Goal: Check status

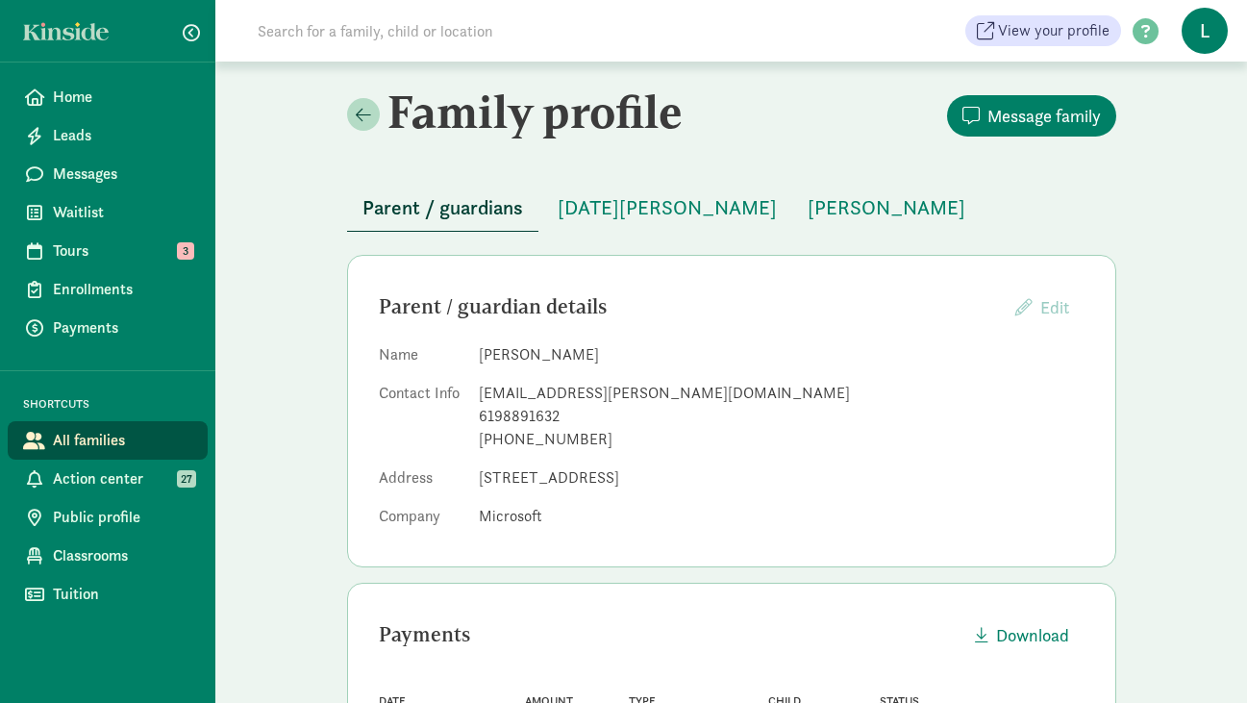
scroll to position [480, 0]
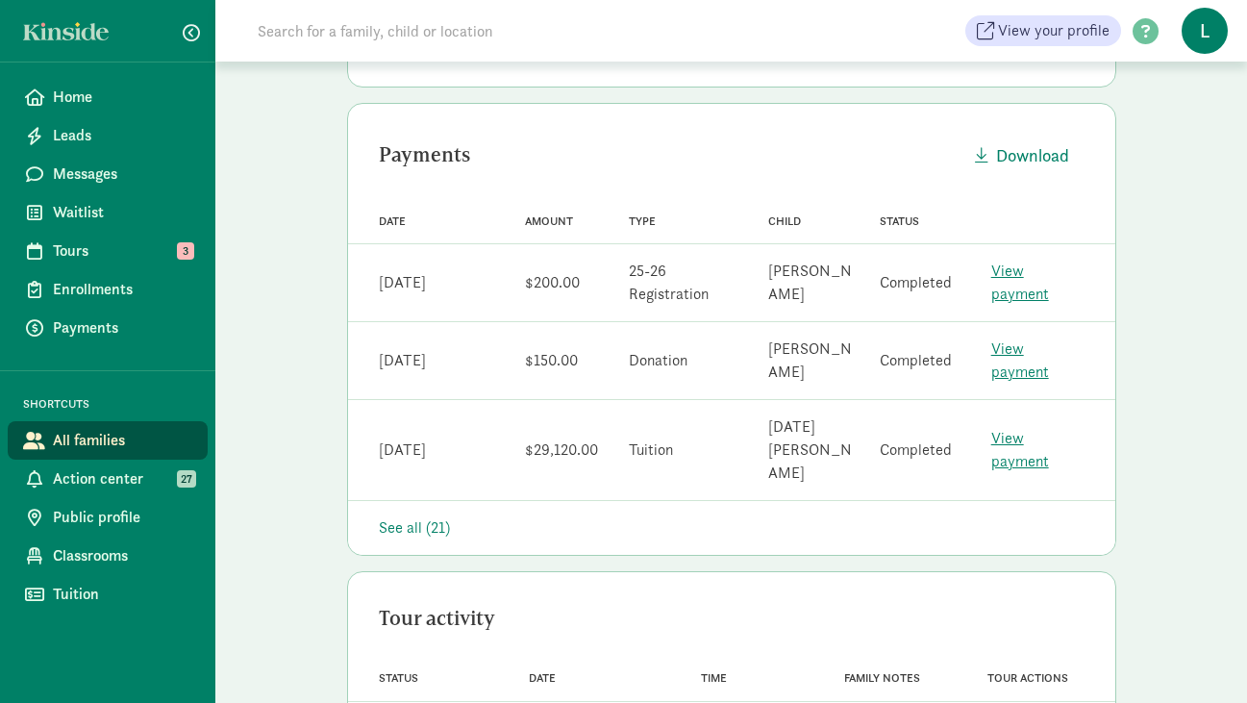
click at [337, 30] on input at bounding box center [515, 31] width 539 height 38
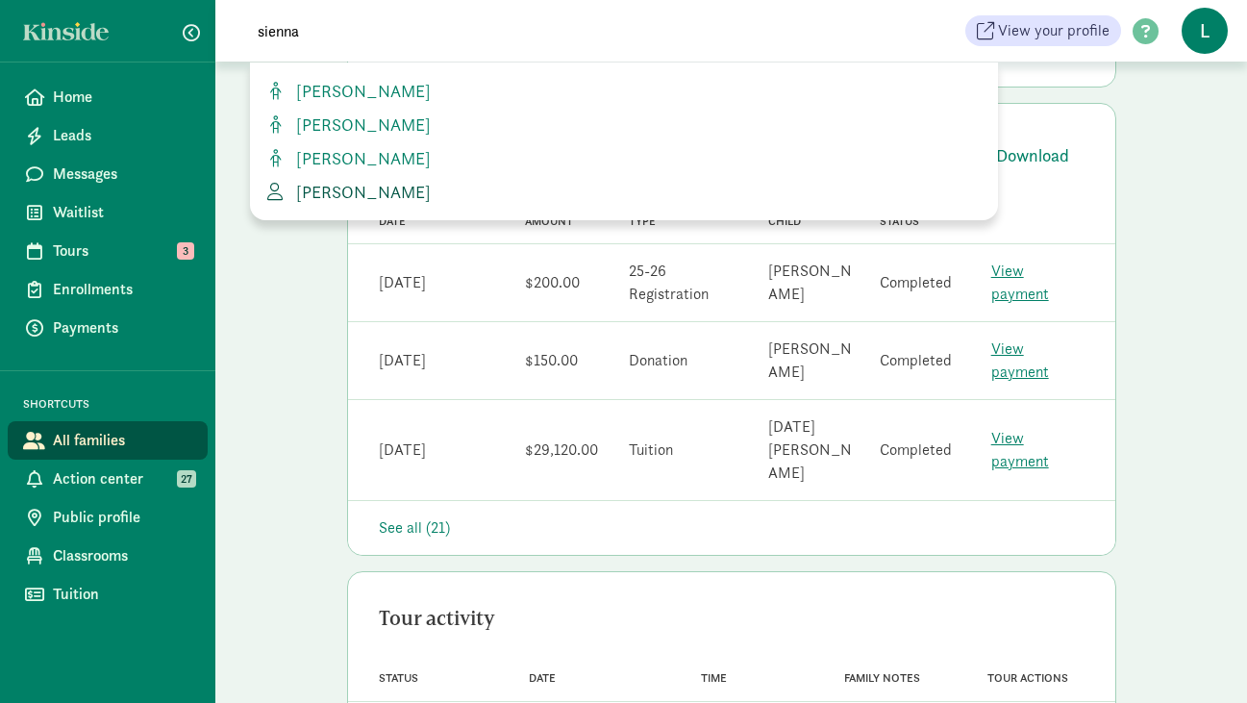
type input "sienna"
click at [373, 194] on span "[PERSON_NAME]" at bounding box center [359, 192] width 142 height 22
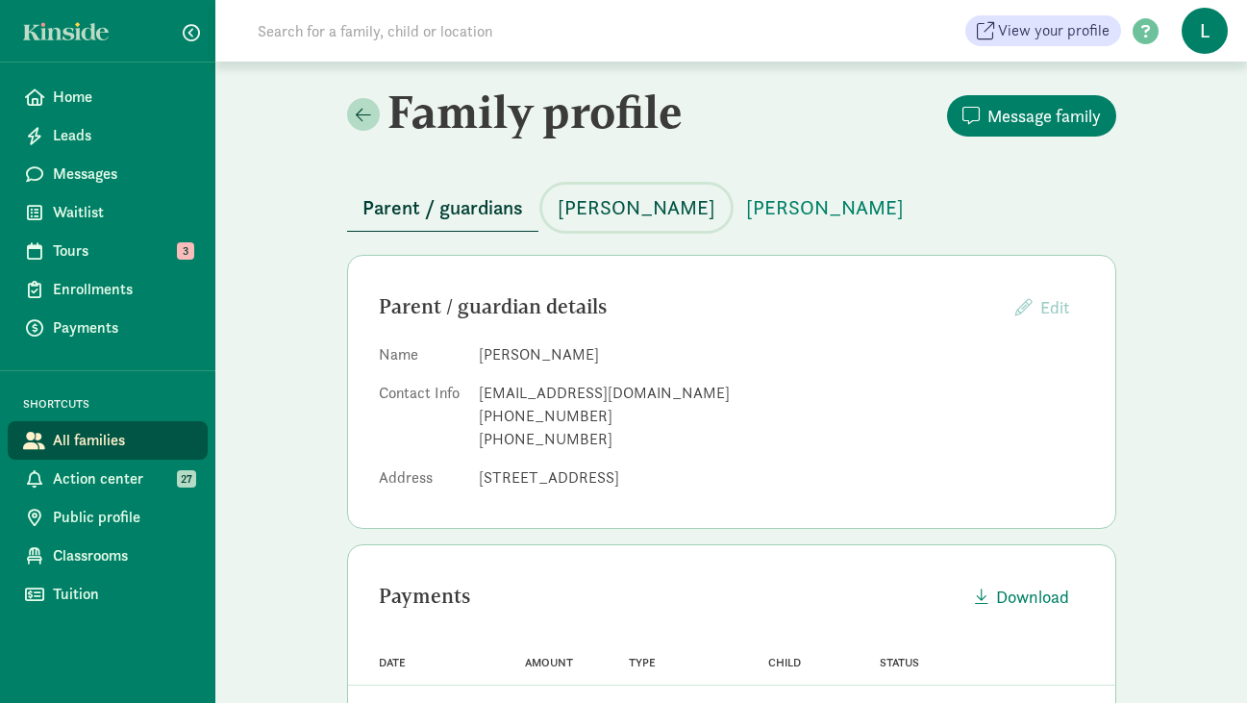
click at [608, 209] on span "[PERSON_NAME]" at bounding box center [637, 207] width 158 height 31
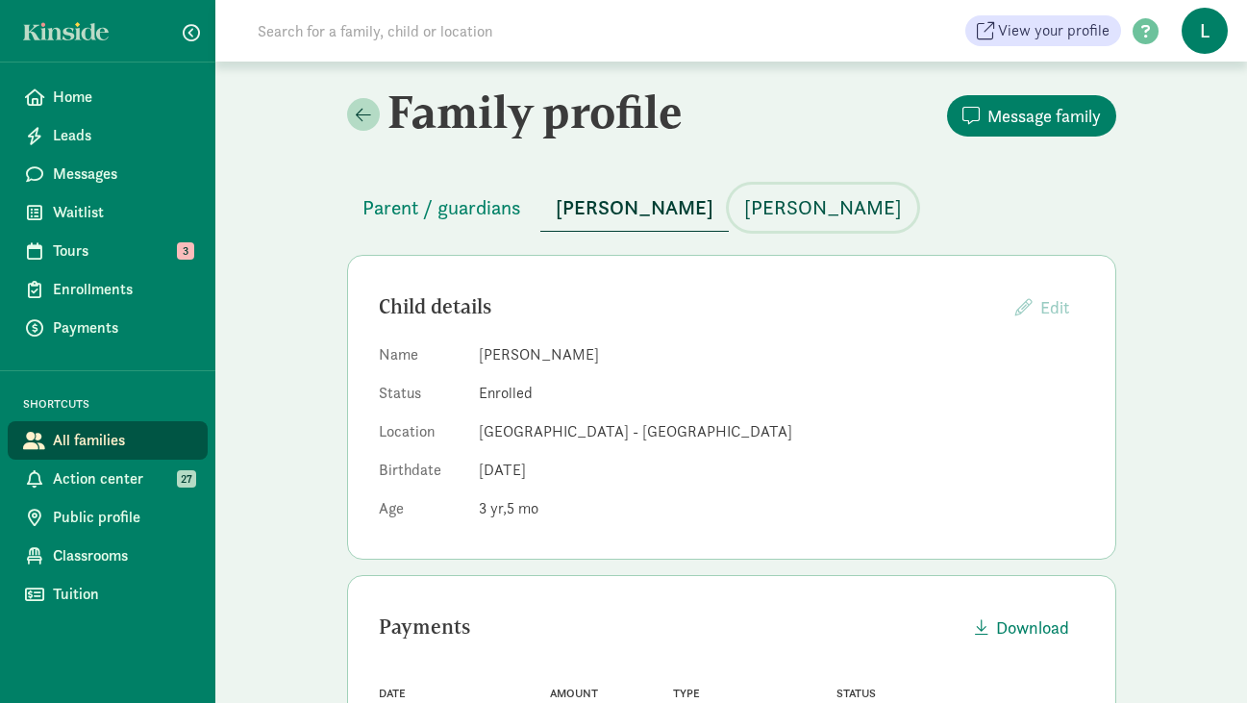
click at [793, 203] on span "[PERSON_NAME]" at bounding box center [823, 207] width 158 height 31
click at [341, 37] on input at bounding box center [515, 31] width 539 height 38
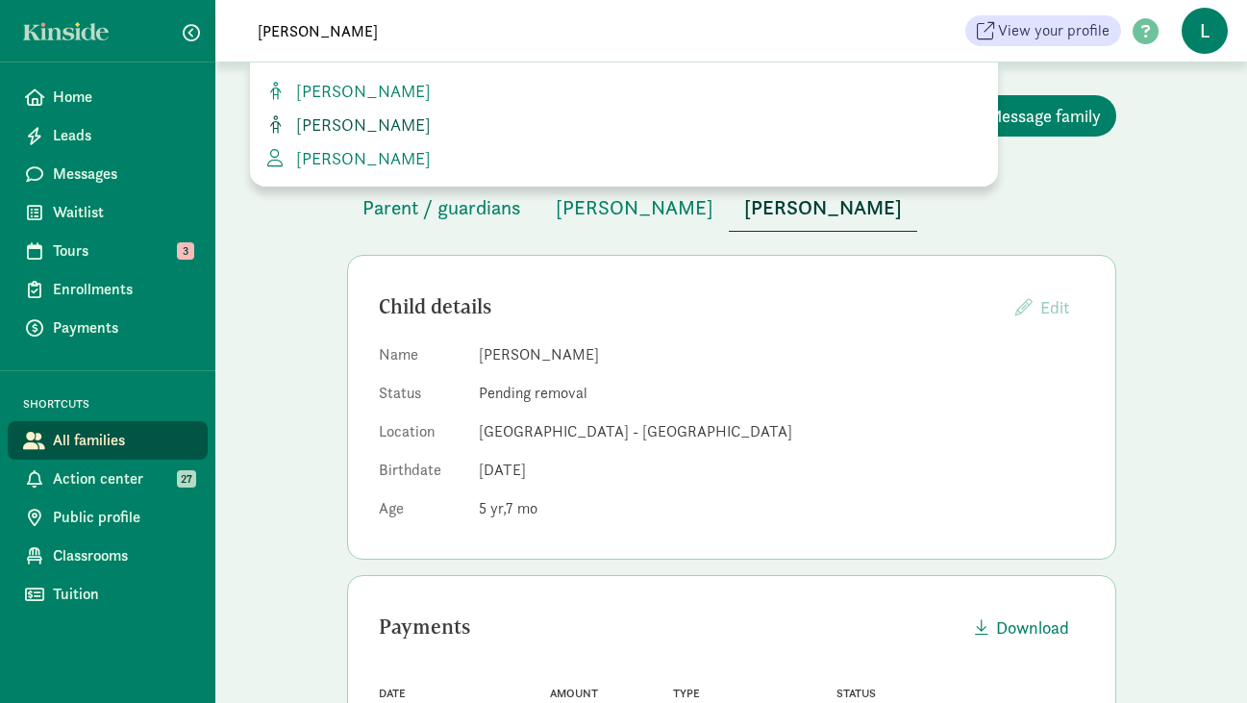
type input "[PERSON_NAME]"
click at [335, 121] on span "[PERSON_NAME]" at bounding box center [359, 124] width 142 height 22
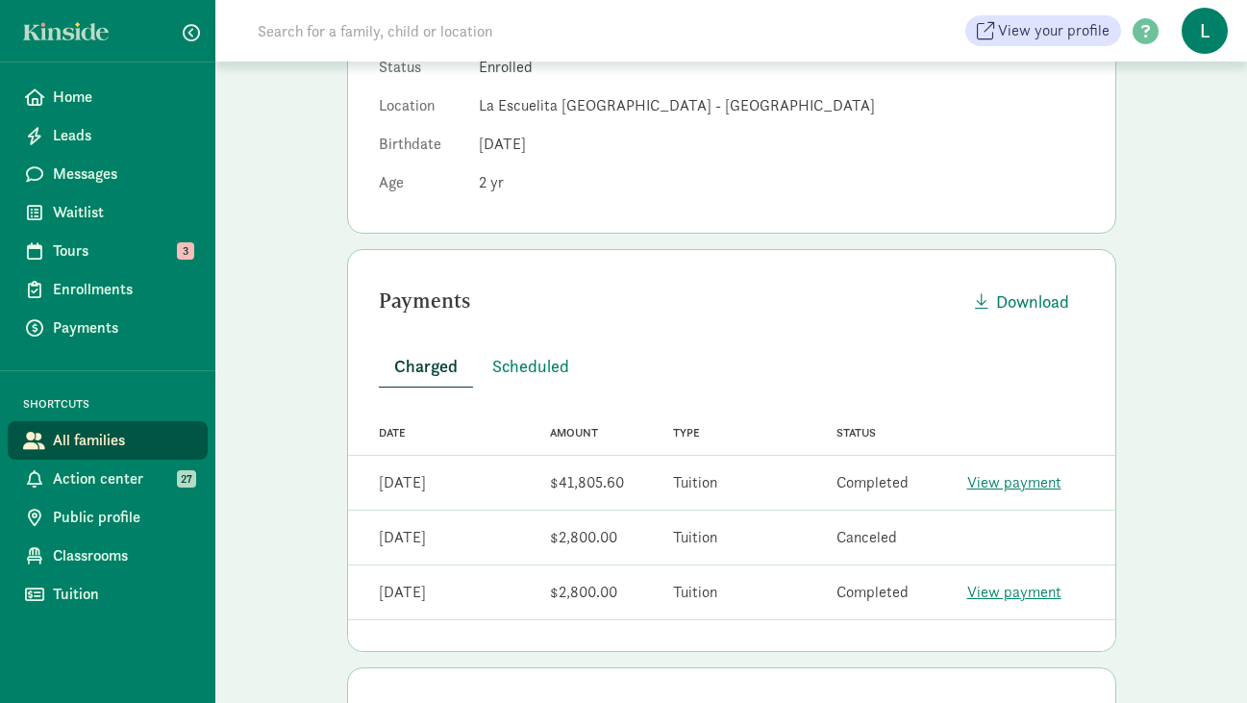
scroll to position [333, 0]
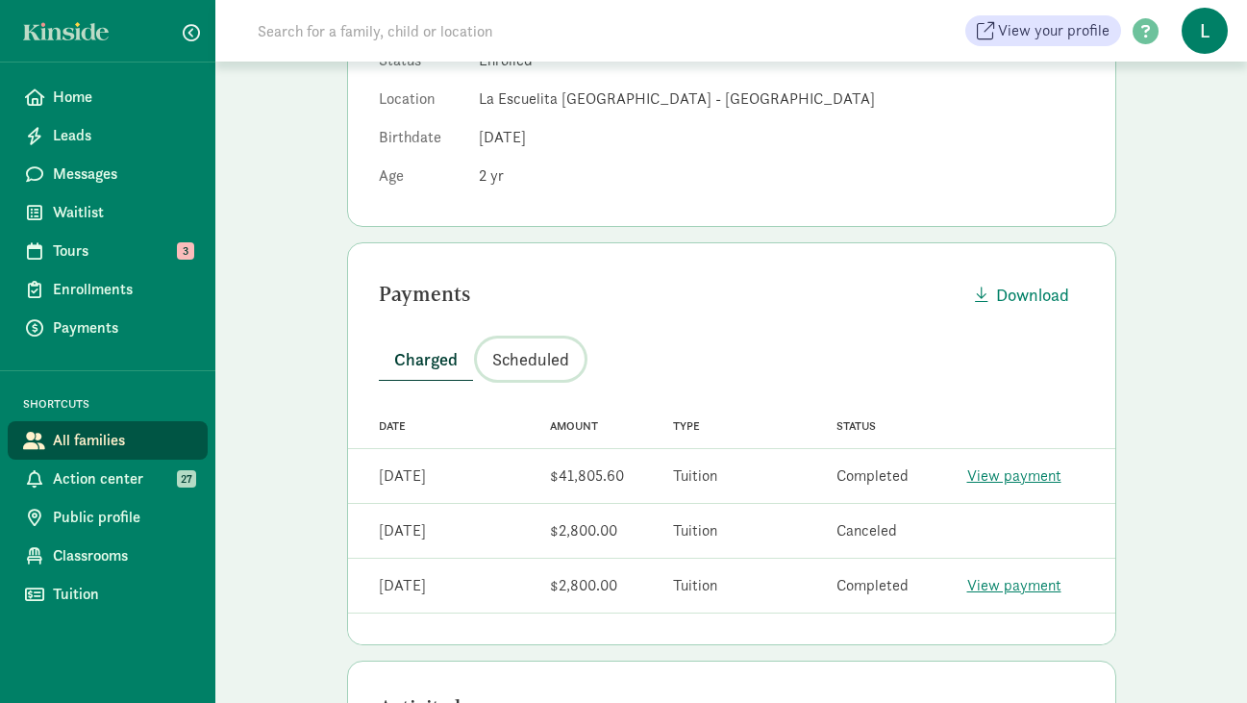
click at [526, 360] on span "Scheduled" at bounding box center [530, 359] width 77 height 26
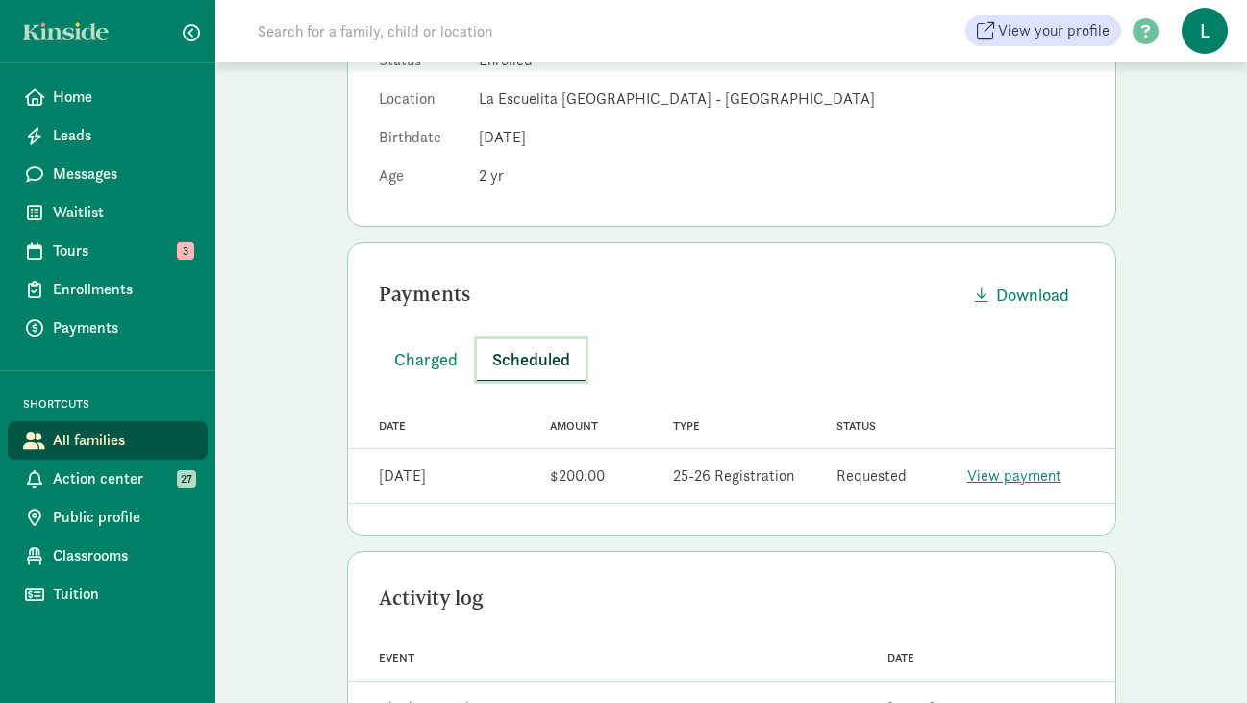
scroll to position [0, 0]
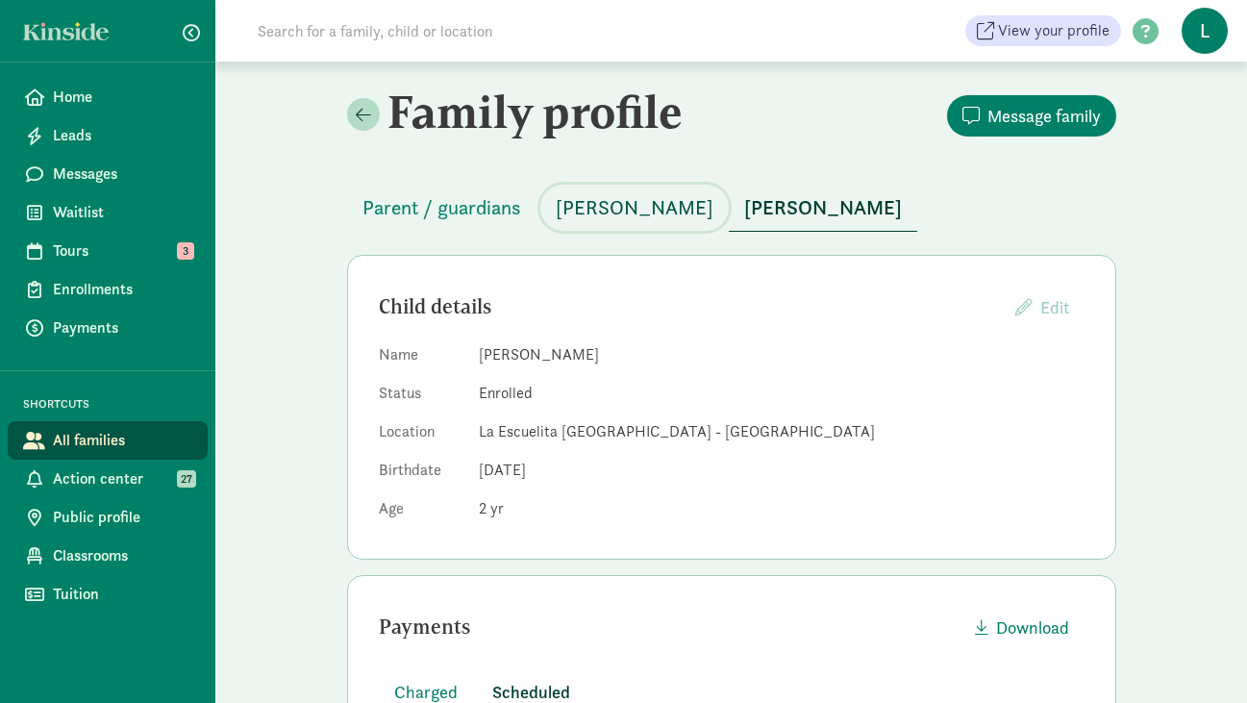
click at [587, 216] on span "[PERSON_NAME]" at bounding box center [635, 207] width 158 height 31
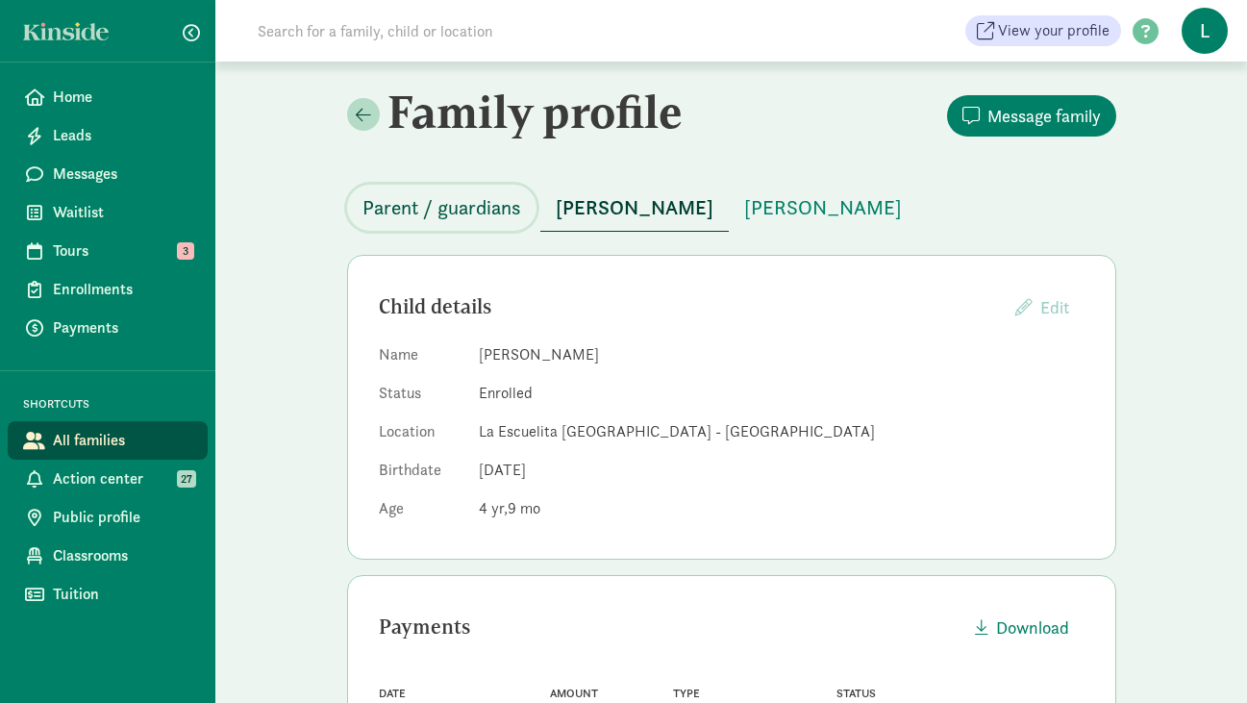
click at [444, 214] on span "Parent / guardians" at bounding box center [441, 207] width 159 height 31
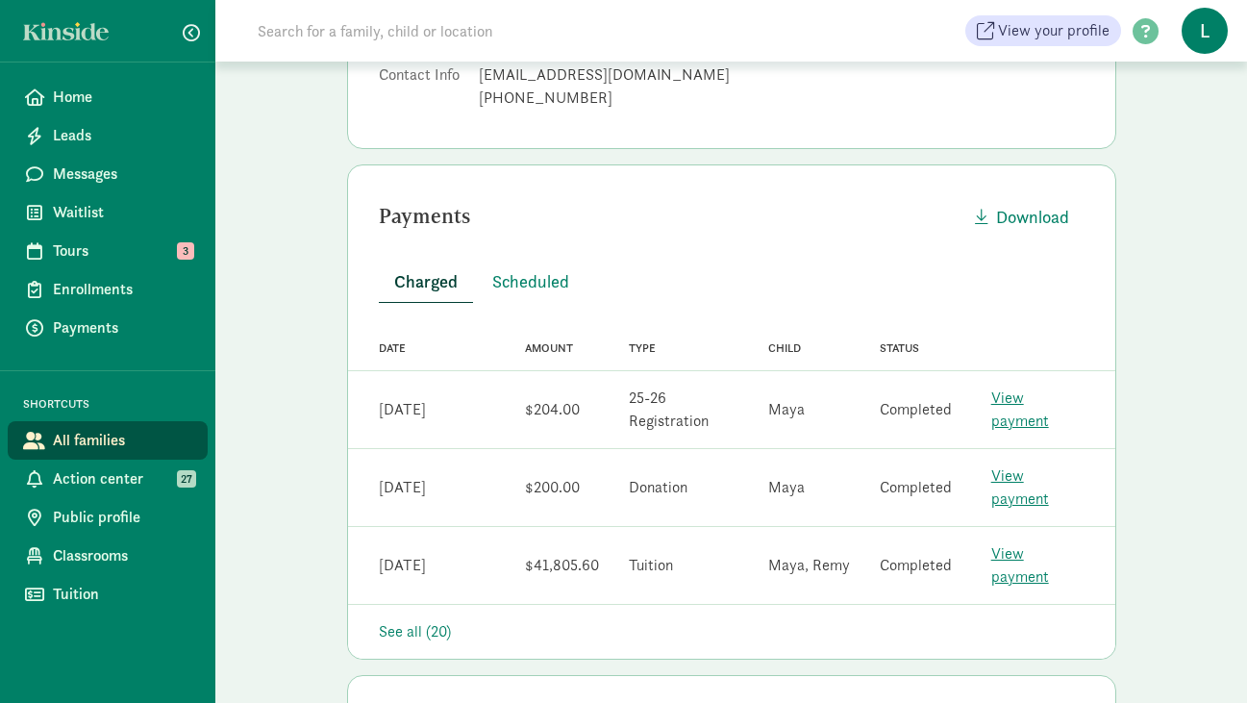
scroll to position [364, 0]
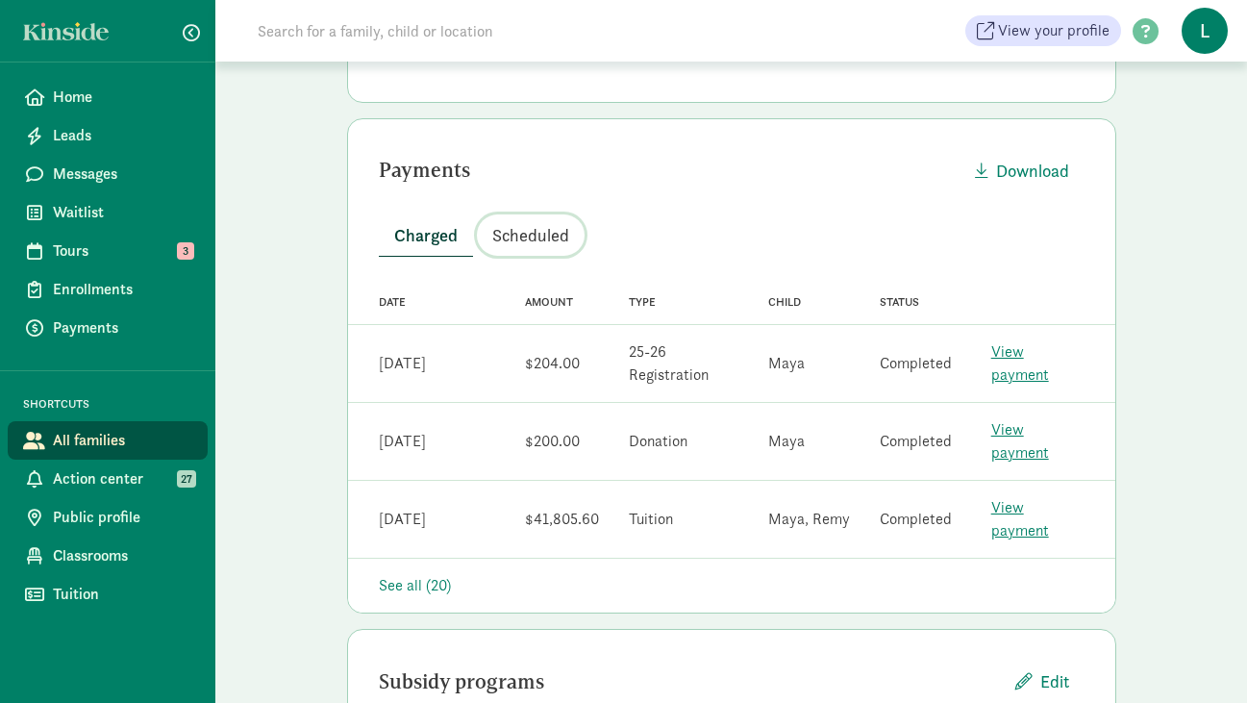
click at [534, 237] on span "Scheduled" at bounding box center [530, 235] width 77 height 26
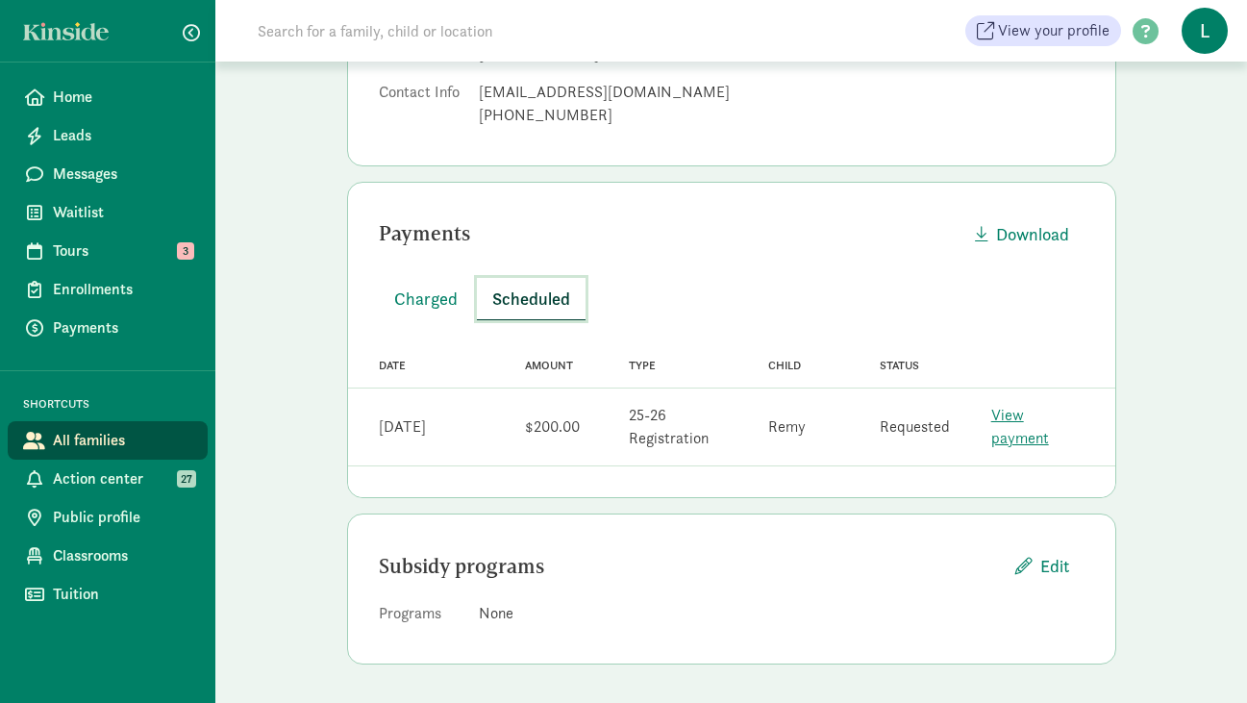
scroll to position [301, 0]
click at [422, 299] on span "Charged" at bounding box center [425, 299] width 63 height 26
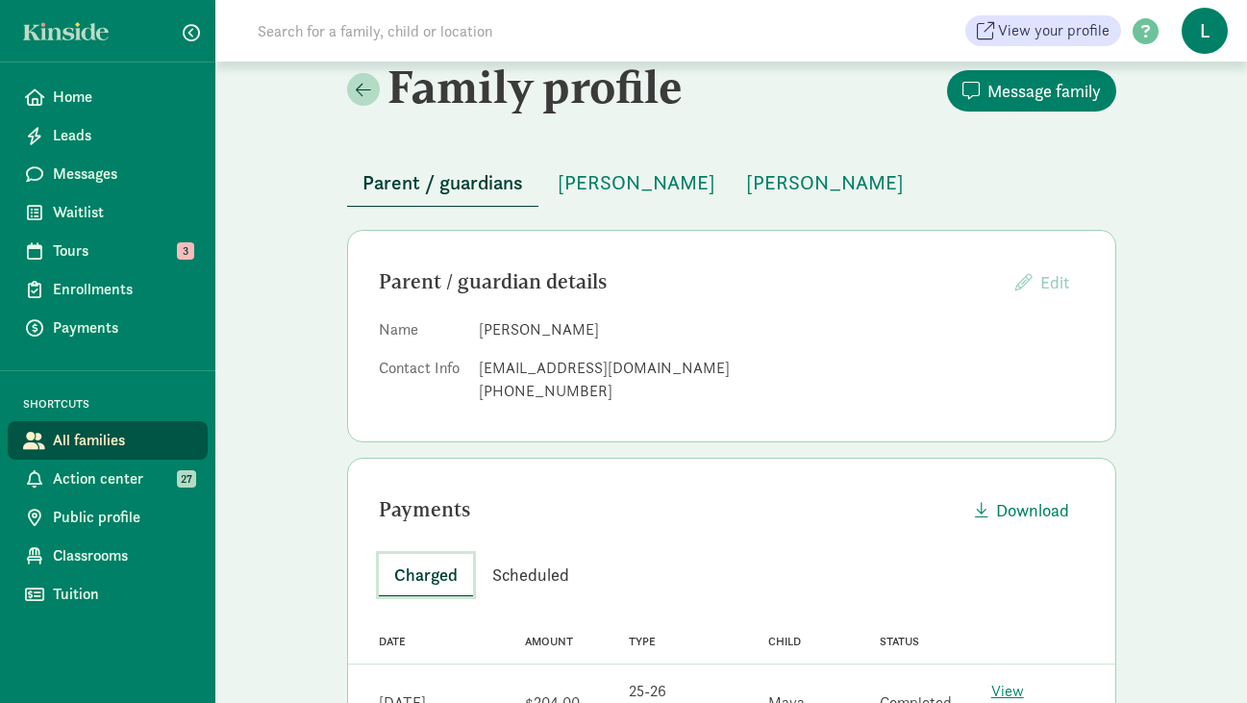
scroll to position [0, 0]
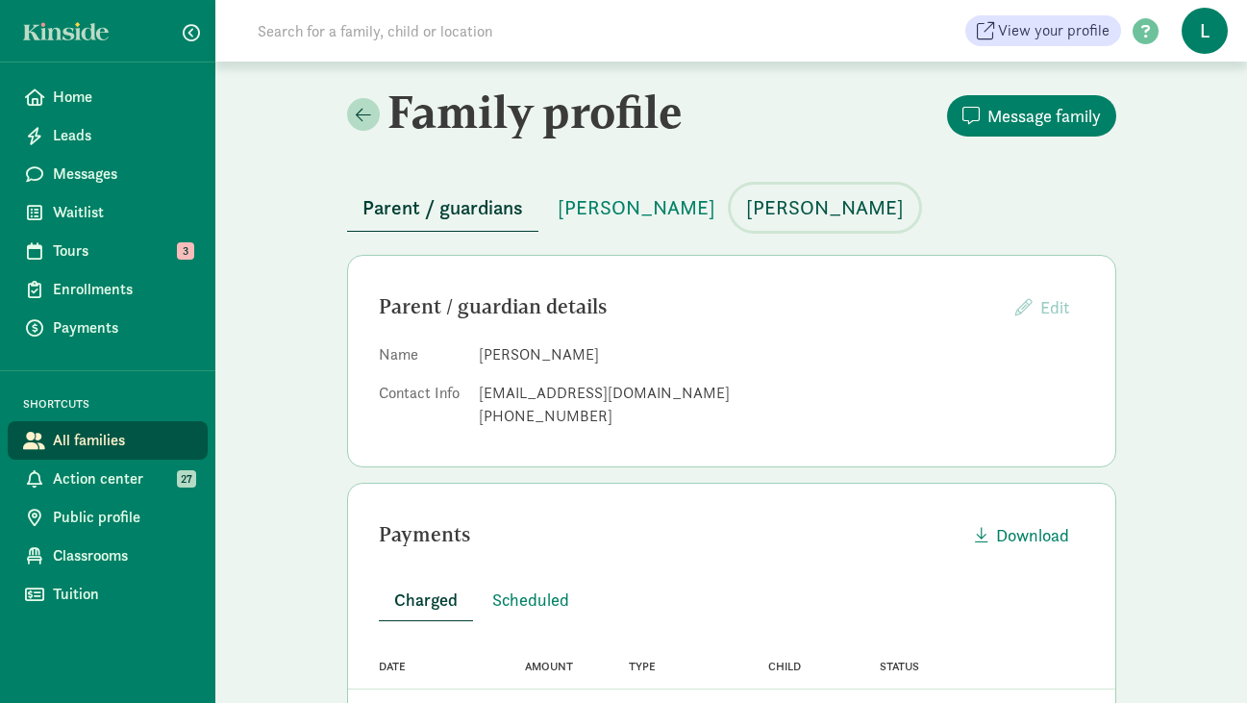
click at [746, 208] on span "[PERSON_NAME]" at bounding box center [825, 207] width 158 height 31
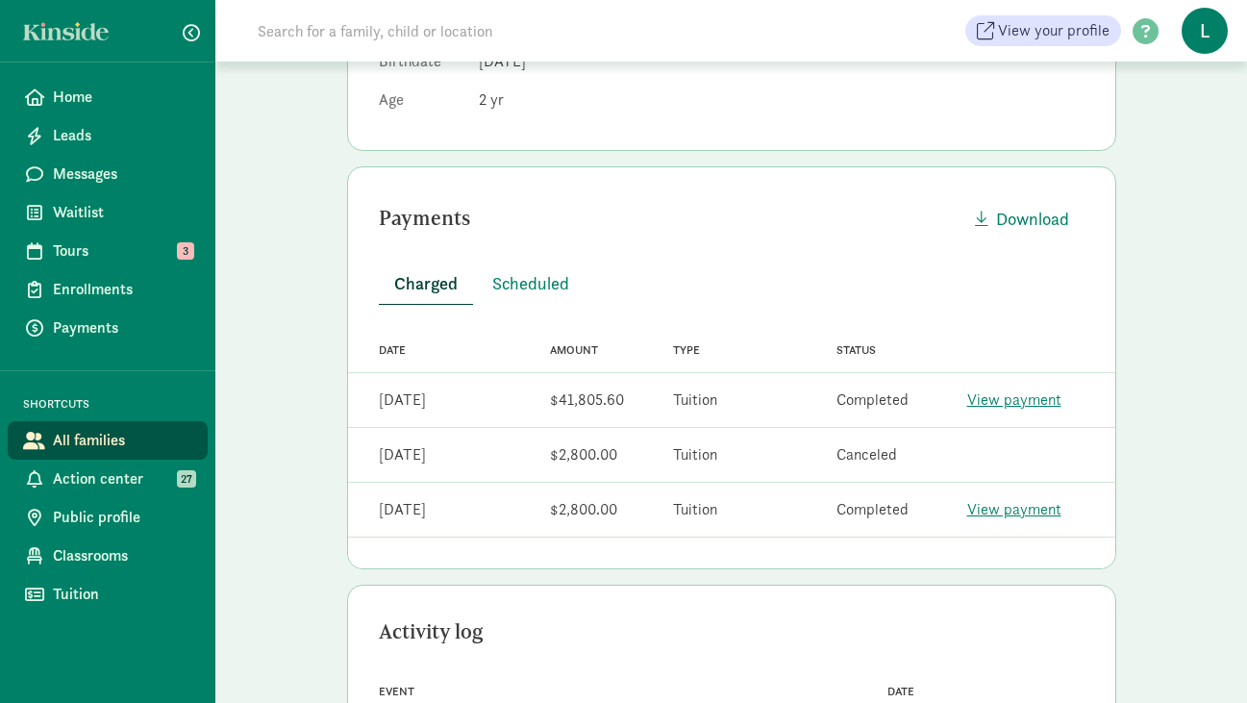
scroll to position [413, 0]
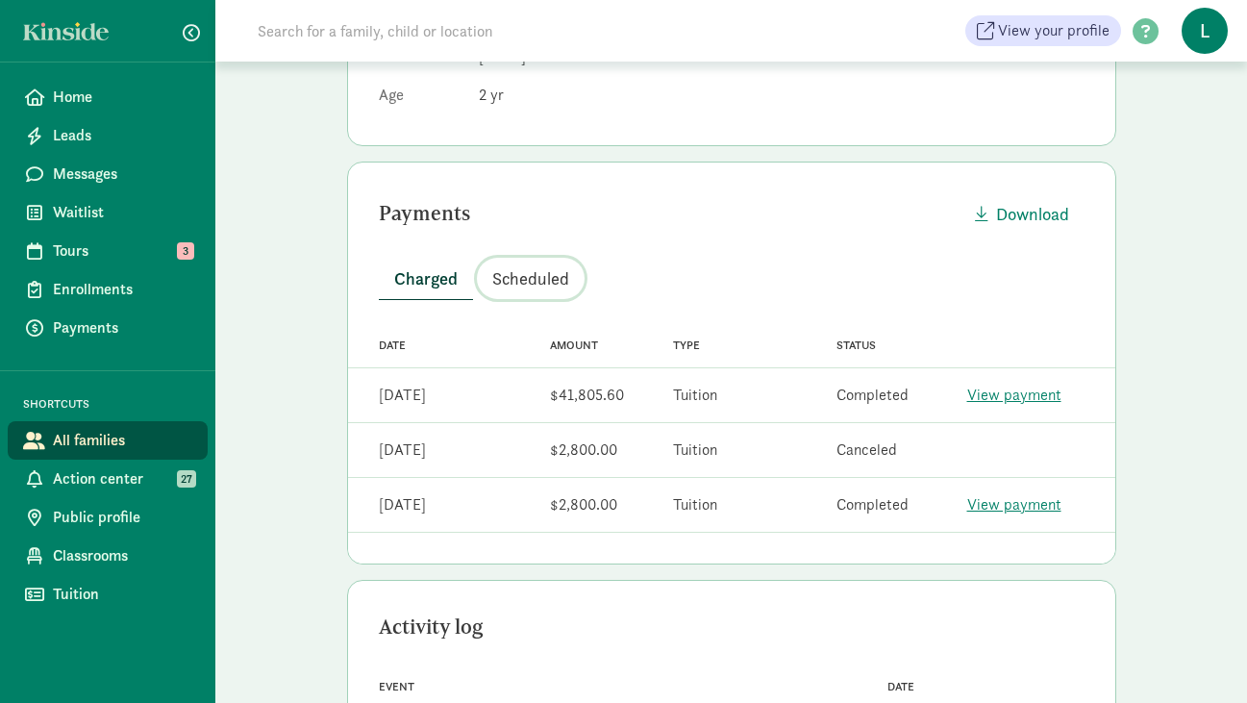
click at [530, 278] on span "Scheduled" at bounding box center [530, 278] width 77 height 26
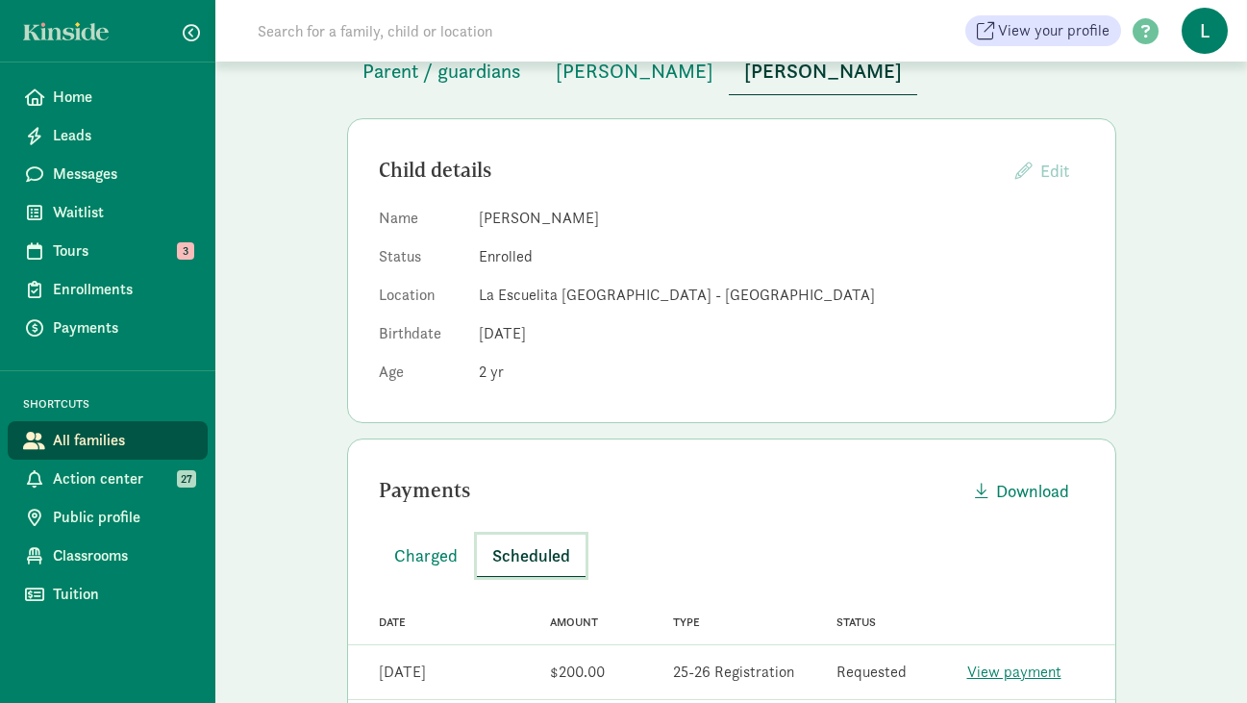
scroll to position [0, 0]
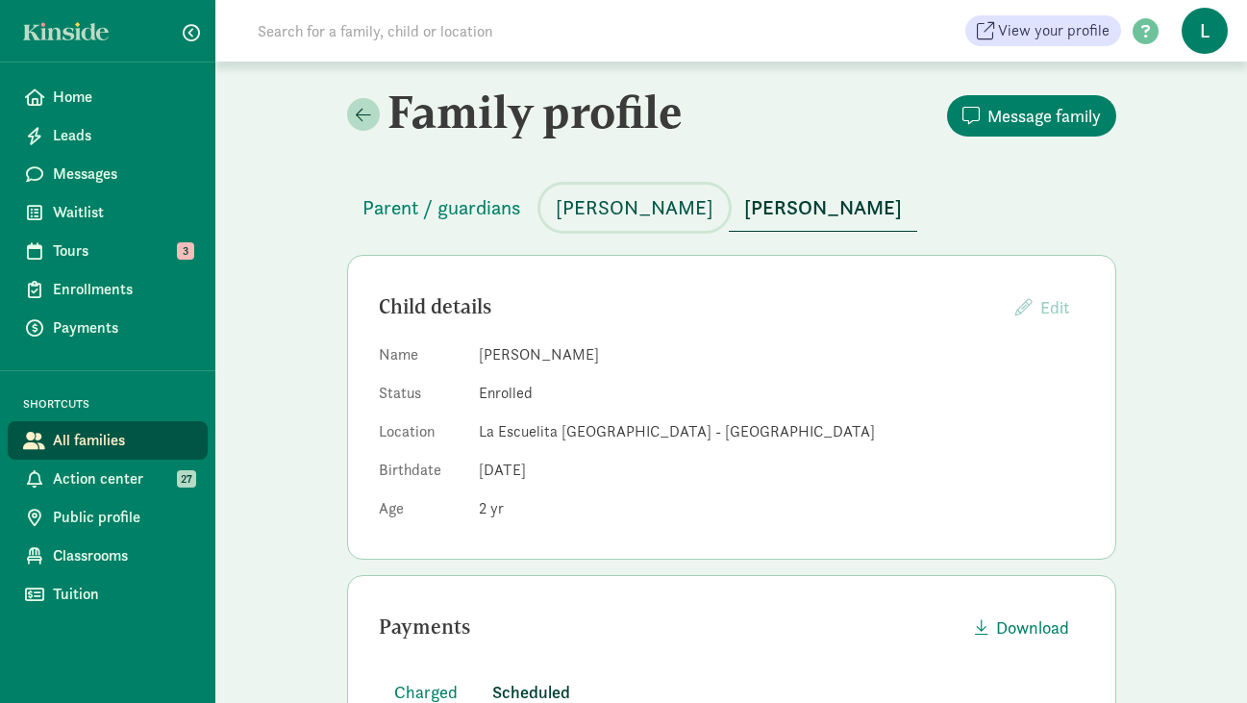
click at [612, 214] on span "[PERSON_NAME]" at bounding box center [635, 207] width 158 height 31
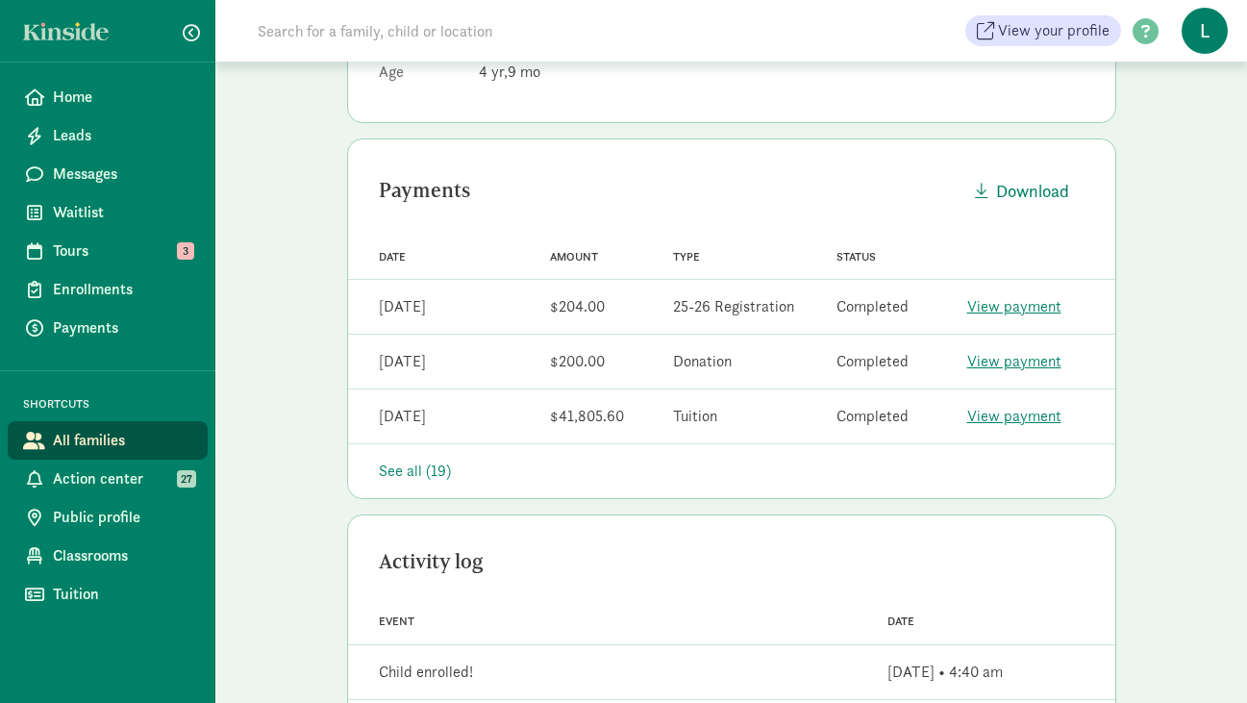
scroll to position [439, 0]
